Goal: Check status: Check status

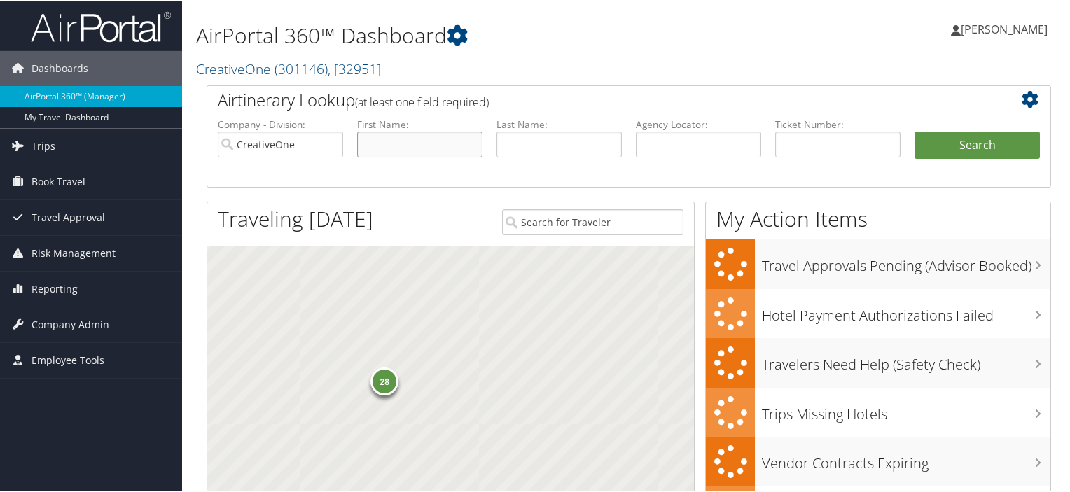
drag, startPoint x: 409, startPoint y: 147, endPoint x: 386, endPoint y: 127, distance: 30.3
click at [405, 143] on input "text" at bounding box center [419, 143] width 125 height 26
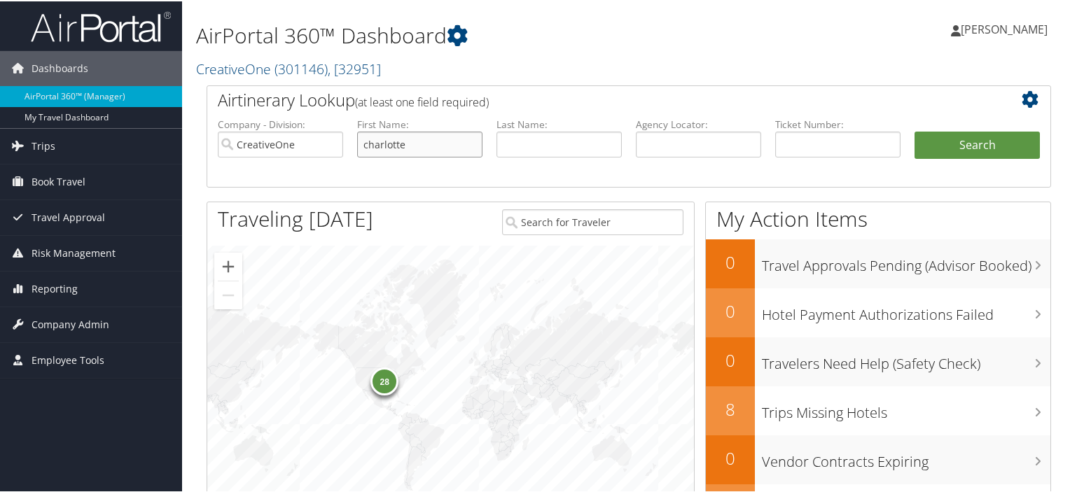
type input "charlotte"
type input "fra"
click at [915, 130] on button "Search" at bounding box center [977, 144] width 125 height 28
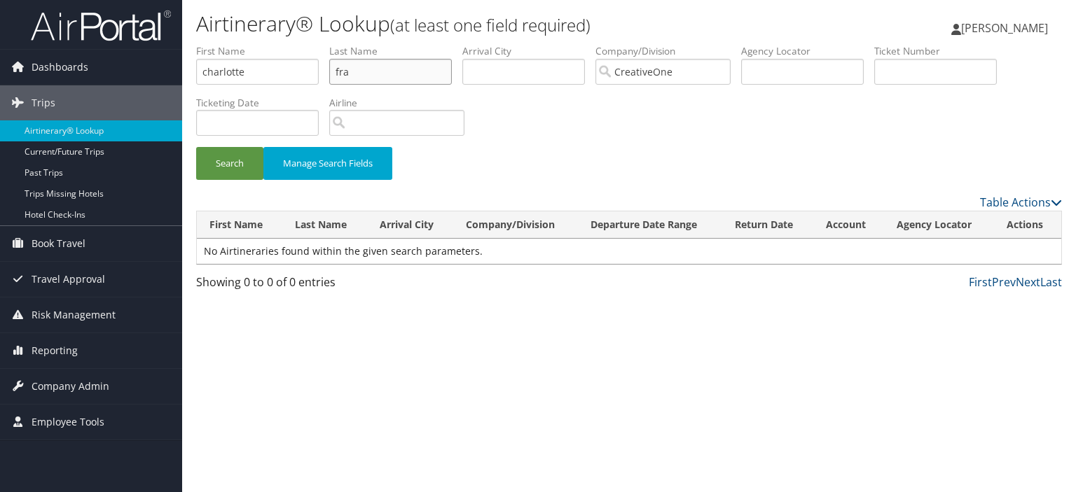
click at [368, 74] on input "fra" at bounding box center [390, 72] width 123 height 26
type input "f"
click at [196, 147] on button "Search" at bounding box center [229, 163] width 67 height 33
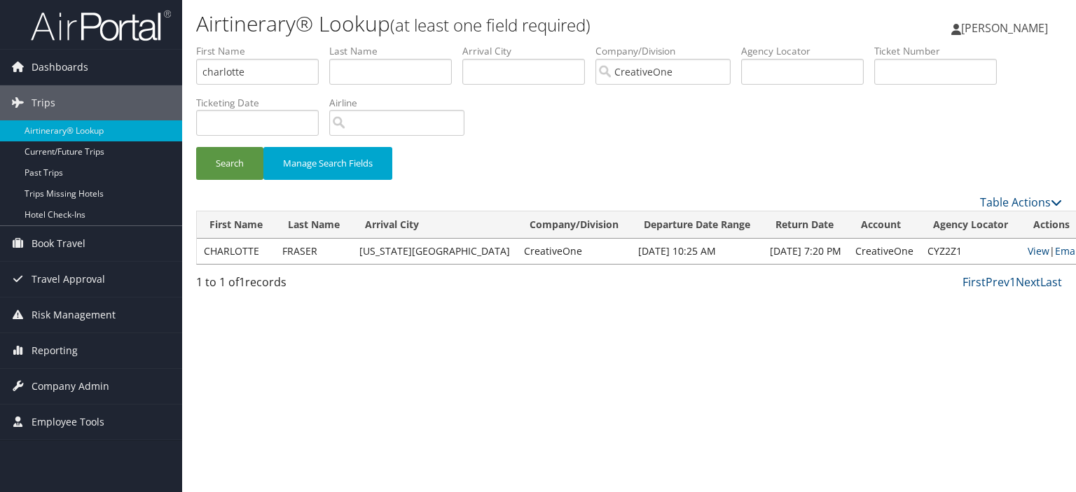
click at [1020, 251] on td "View | Email" at bounding box center [1053, 251] width 67 height 25
click at [1027, 251] on link "View" at bounding box center [1038, 250] width 22 height 13
